Goal: Task Accomplishment & Management: Use online tool/utility

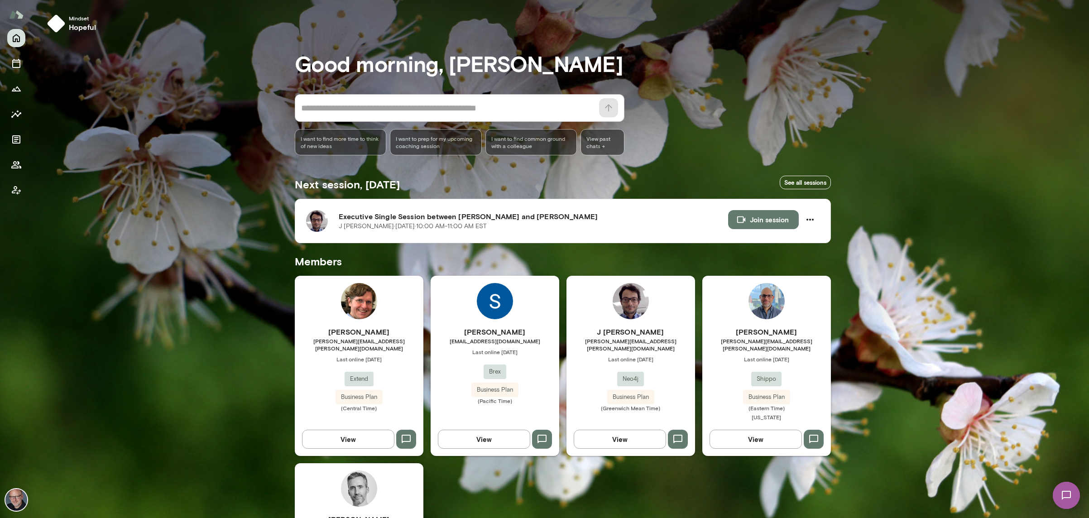
click at [603, 340] on span "[PERSON_NAME][EMAIL_ADDRESS][PERSON_NAME][DOMAIN_NAME]" at bounding box center [631, 344] width 129 height 14
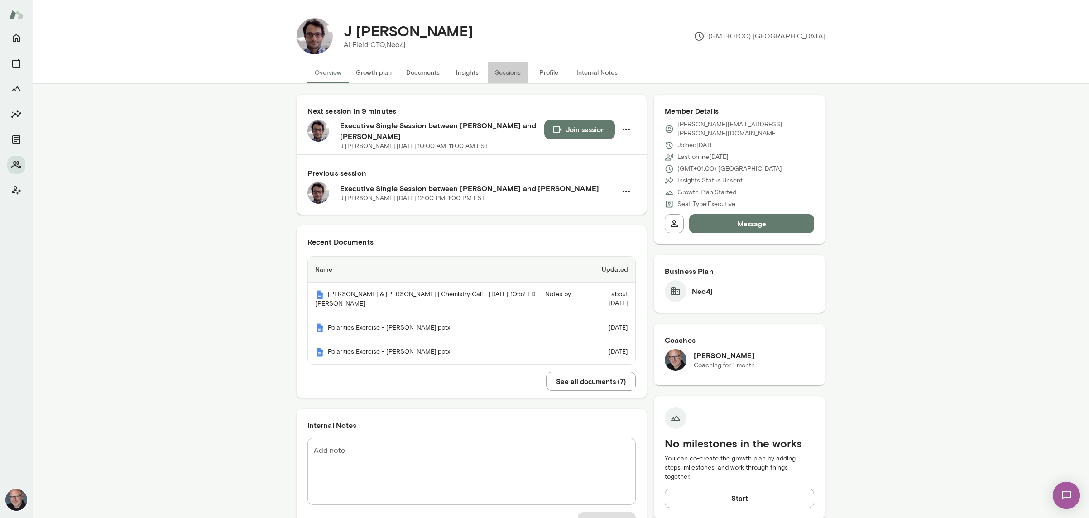
click at [508, 72] on button "Sessions" at bounding box center [508, 73] width 41 height 22
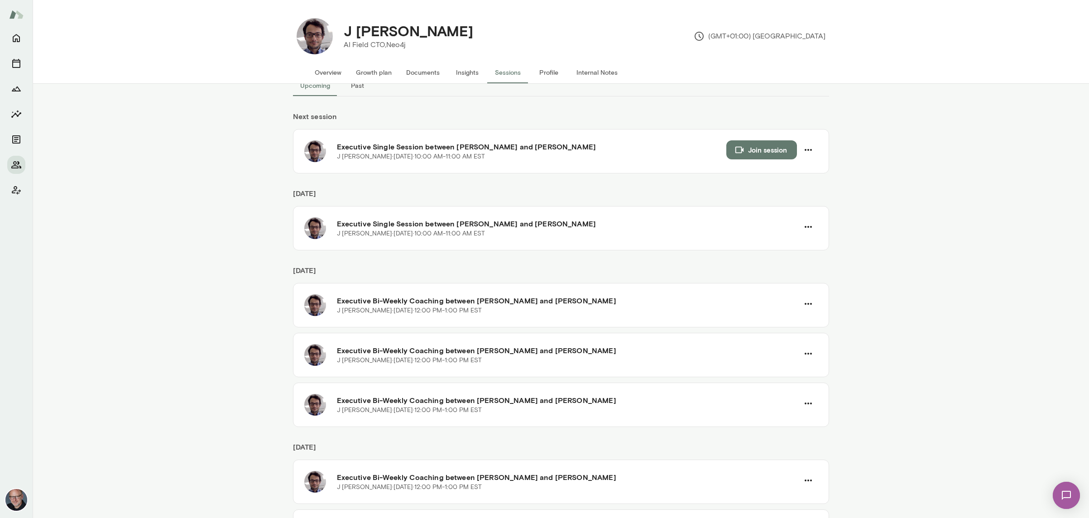
scroll to position [30, 0]
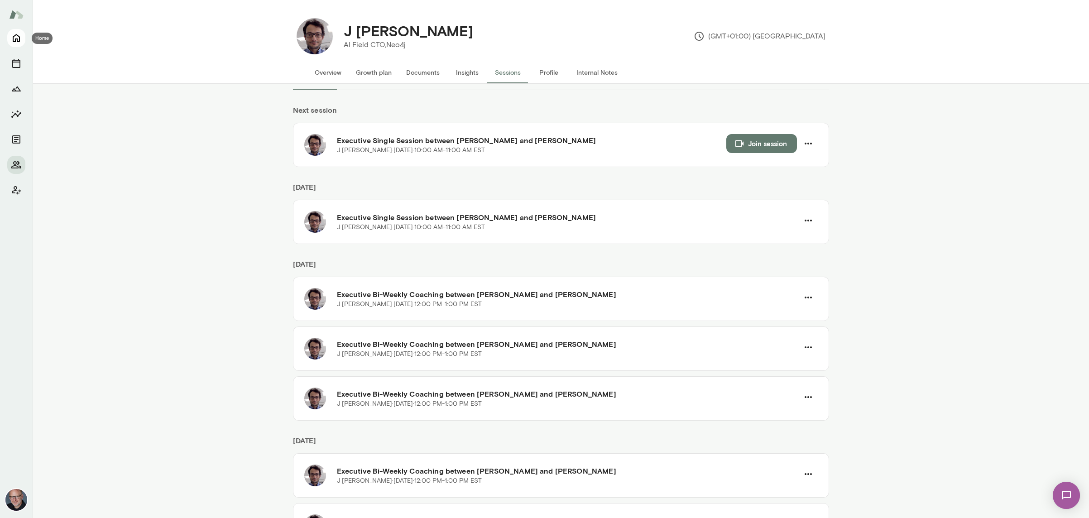
click at [16, 46] on button "Home" at bounding box center [16, 38] width 18 height 18
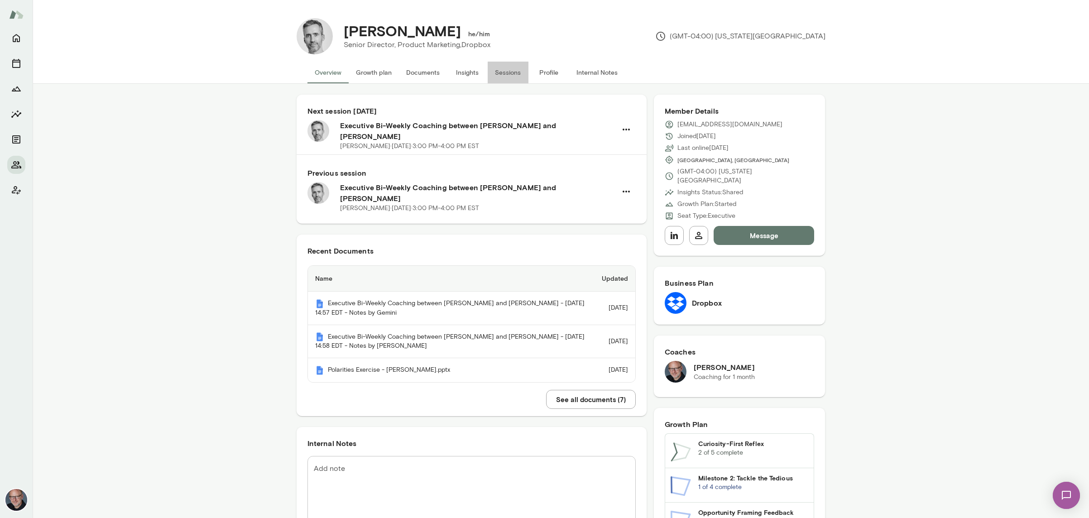
click at [498, 74] on button "Sessions" at bounding box center [508, 73] width 41 height 22
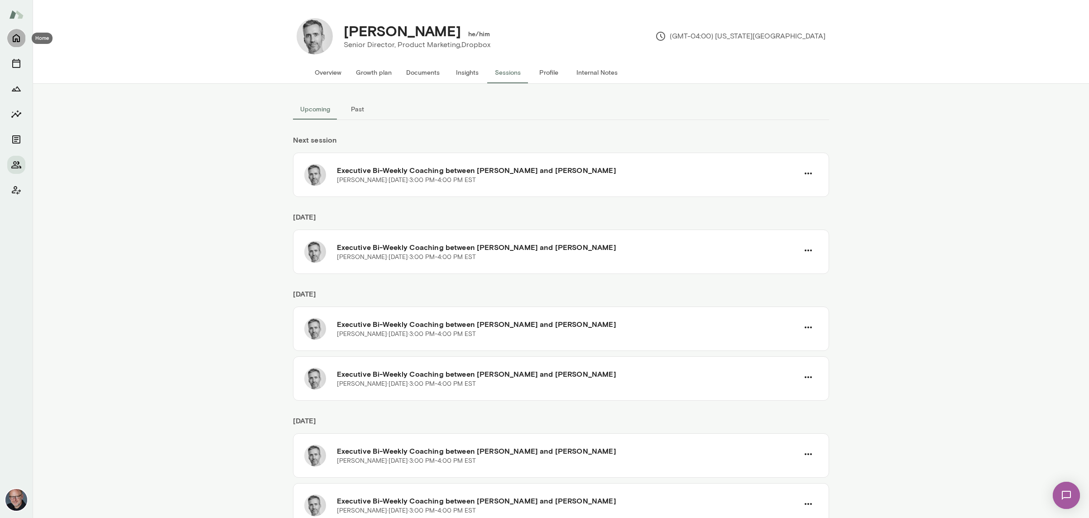
click at [22, 39] on button "Home" at bounding box center [16, 38] width 18 height 18
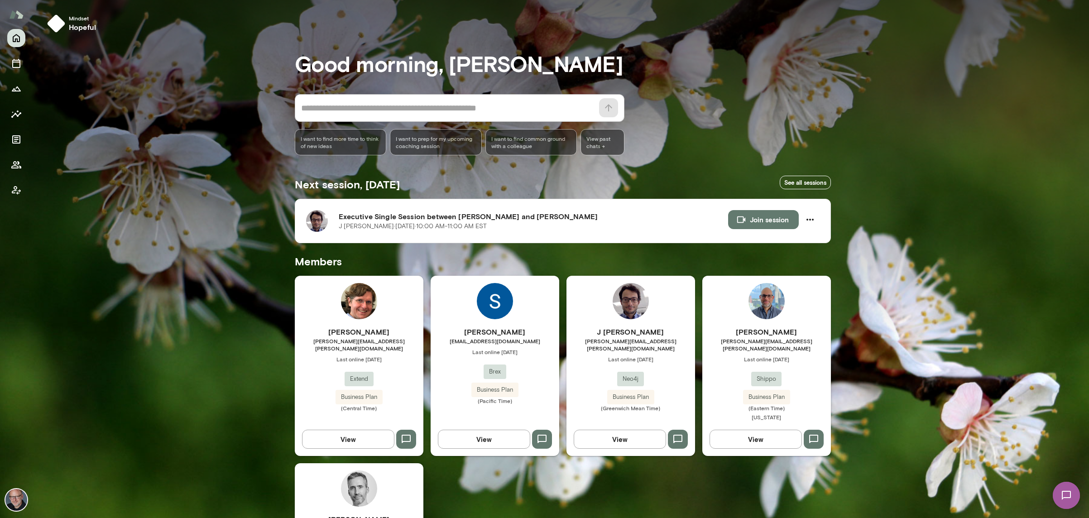
click at [658, 336] on h6 "J [PERSON_NAME]" at bounding box center [631, 332] width 129 height 11
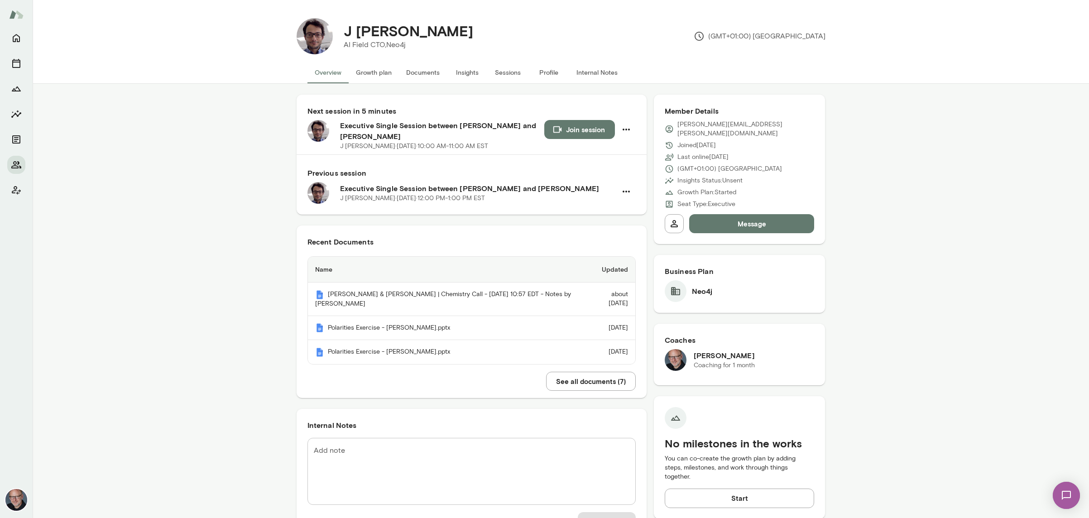
click at [586, 133] on button "Join session" at bounding box center [579, 129] width 71 height 19
